Goal: Navigation & Orientation: Understand site structure

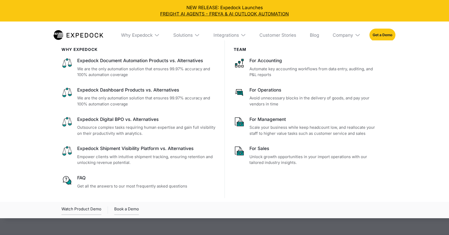
select select
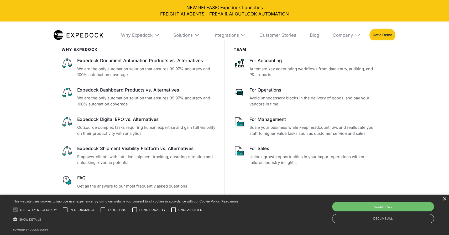
click at [379, 34] on link "Get a Demo" at bounding box center [383, 35] width 26 height 13
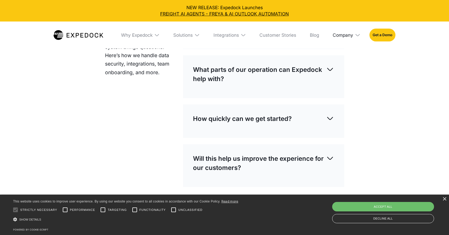
scroll to position [1572, 0]
click at [337, 34] on div "Company" at bounding box center [343, 35] width 20 height 6
click at [342, 68] on link "Partners" at bounding box center [346, 70] width 37 height 15
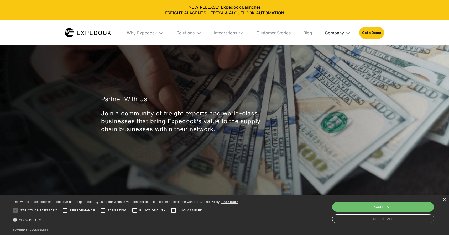
click at [334, 31] on div "Company" at bounding box center [334, 32] width 19 height 5
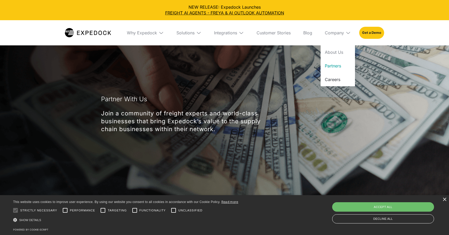
click at [328, 78] on link "Careers" at bounding box center [338, 80] width 34 height 14
click at [335, 54] on link "About Us" at bounding box center [338, 52] width 34 height 14
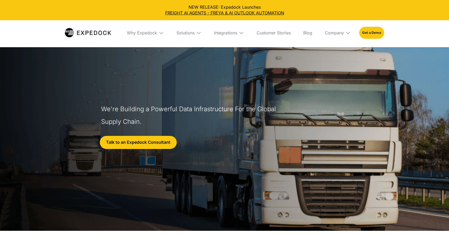
select select
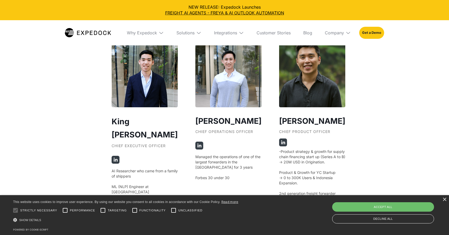
scroll to position [952, 0]
